Goal: Task Accomplishment & Management: Manage account settings

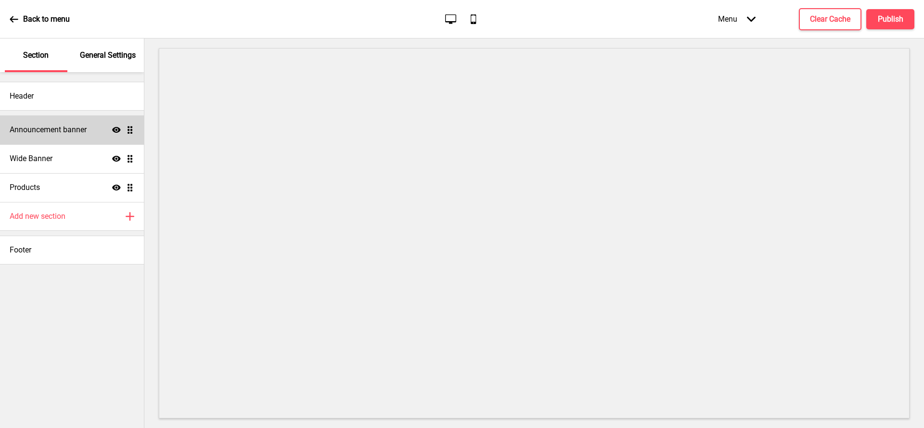
click at [70, 123] on div "Announcement banner Show Drag" at bounding box center [72, 130] width 144 height 29
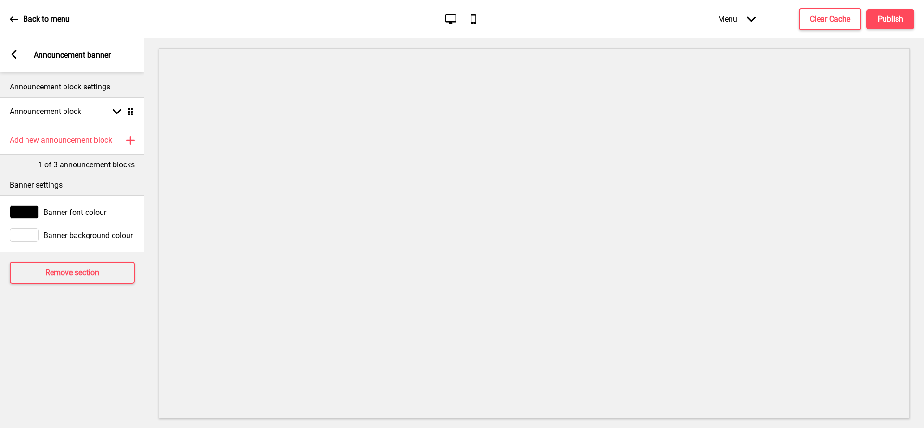
click at [16, 55] on rect at bounding box center [14, 54] width 9 height 9
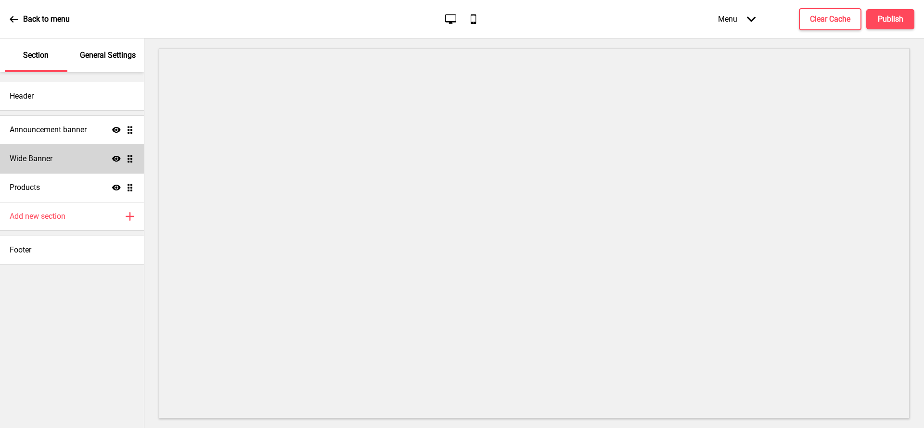
click at [59, 156] on div "Wide Banner Show Drag" at bounding box center [72, 158] width 144 height 29
select select "medium"
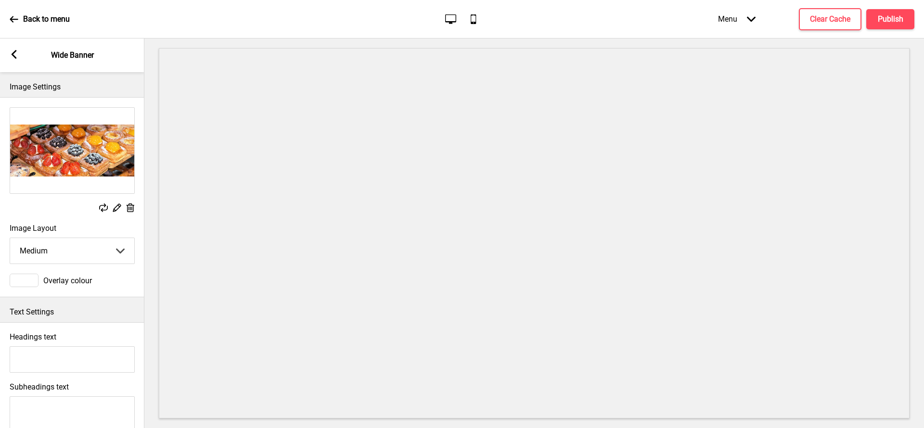
click at [13, 59] on div "Arrow left" at bounding box center [14, 55] width 9 height 11
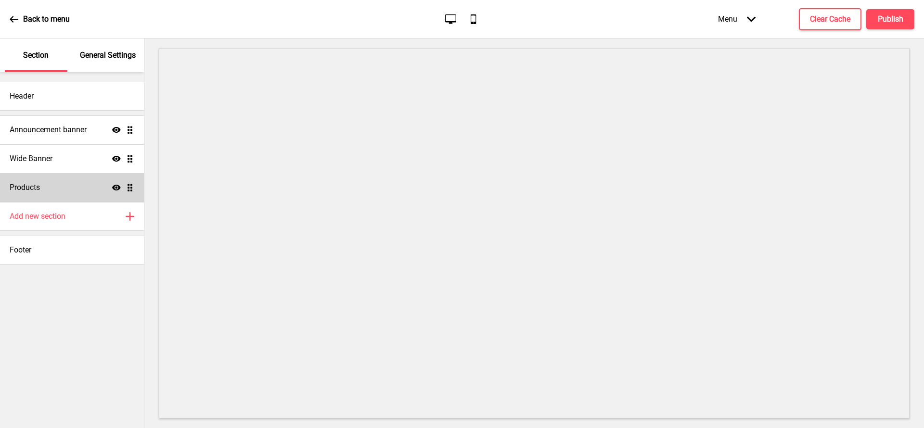
click at [50, 193] on div "Products Show Drag" at bounding box center [72, 187] width 144 height 29
select select "list"
select select "side"
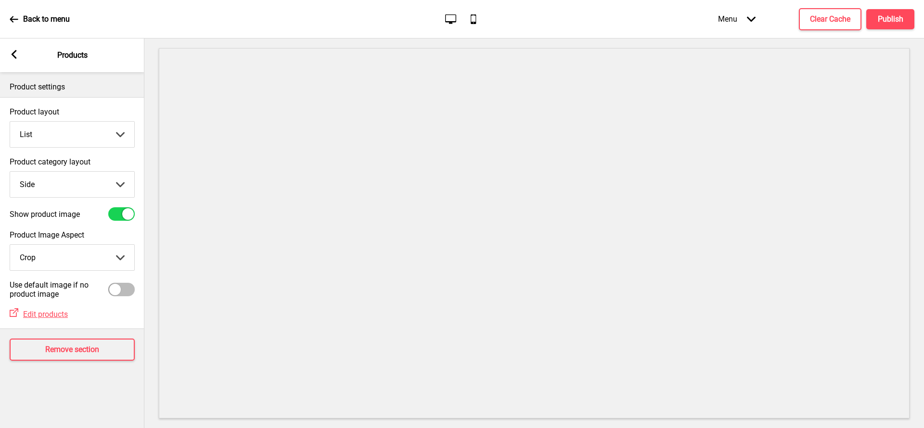
click at [7, 47] on div "Arrow left Products" at bounding box center [72, 56] width 144 height 34
click at [16, 55] on rect at bounding box center [14, 54] width 9 height 9
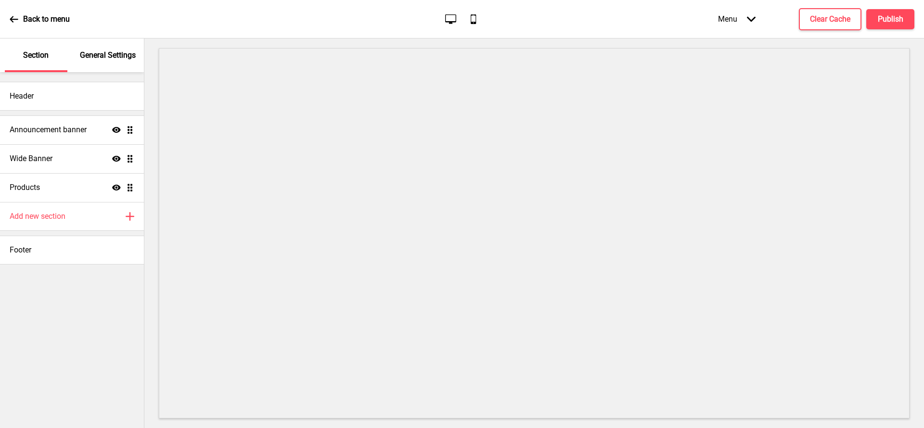
click at [21, 8] on div "Back to menu" at bounding box center [40, 19] width 60 height 26
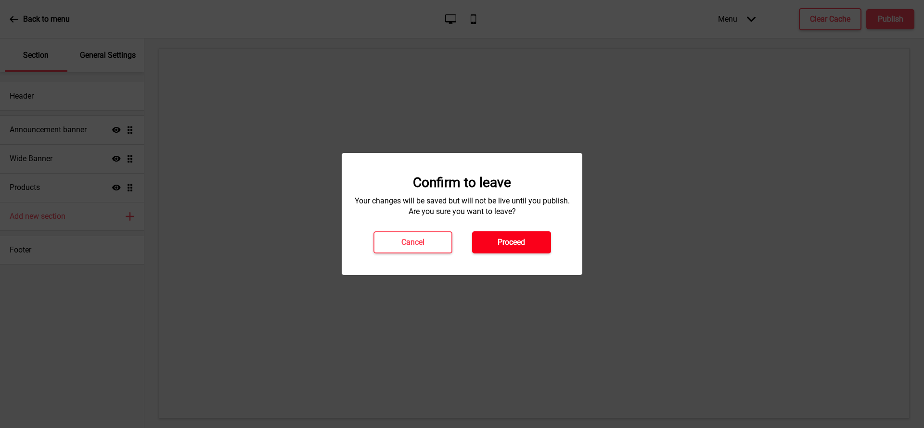
drag, startPoint x: 519, startPoint y: 247, endPoint x: 383, endPoint y: 253, distance: 136.4
click at [519, 247] on h4 "Proceed" at bounding box center [511, 242] width 27 height 11
